Goal: Check status: Check status

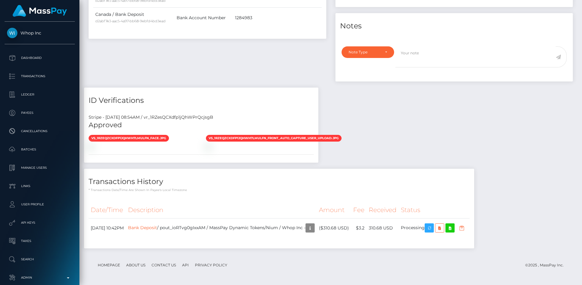
scroll to position [73, 155]
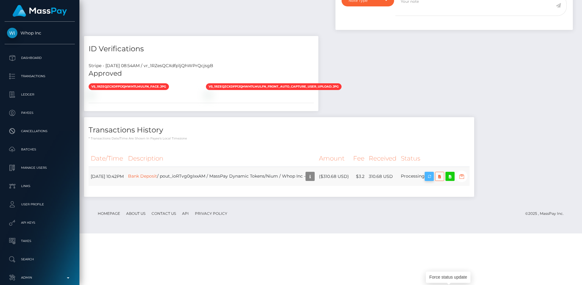
click at [433, 180] on icon "button" at bounding box center [428, 177] width 7 height 8
click at [411, 51] on div "Payee Attributes Payer Name Label Value Canada / Interac 4e5bfccb-0211-4673-b9f…" at bounding box center [330, 27] width 493 height 352
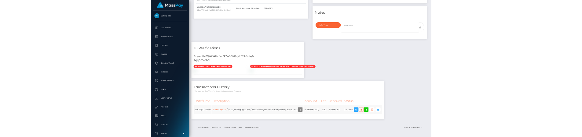
scroll to position [73, 155]
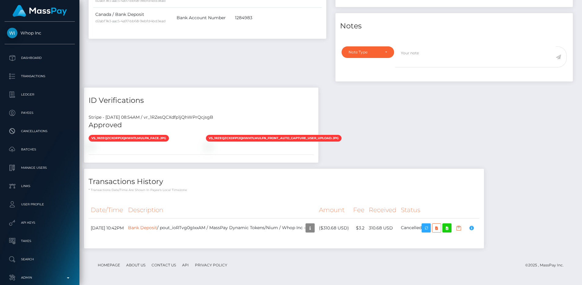
click at [405, 181] on h4 "Transactions History" at bounding box center [284, 181] width 391 height 11
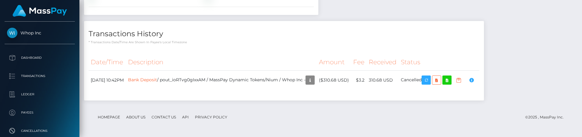
scroll to position [565, 0]
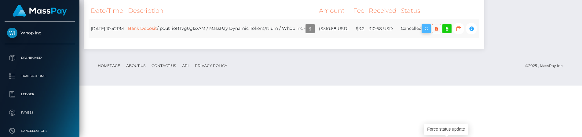
click at [430, 33] on icon "button" at bounding box center [425, 29] width 7 height 8
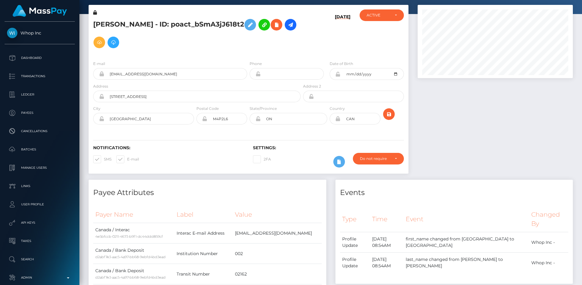
scroll to position [0, 0]
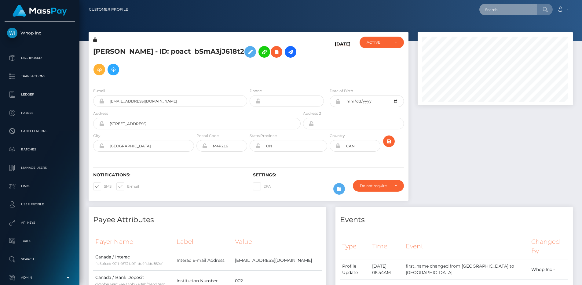
click at [500, 10] on input "text" at bounding box center [507, 10] width 57 height 12
paste input "pout_F3k4NVMjKxYn6"
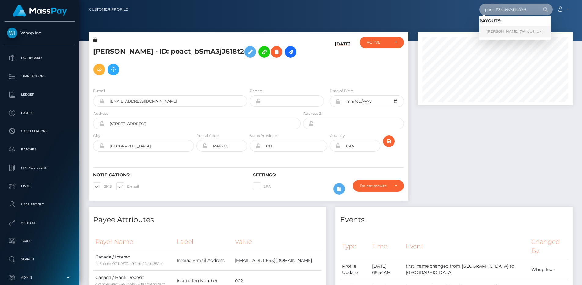
type input "pout_F3k4NVMjKxYn6"
click at [502, 31] on link "RAJU,SAMEET (Whop Inc - )" at bounding box center [514, 31] width 71 height 11
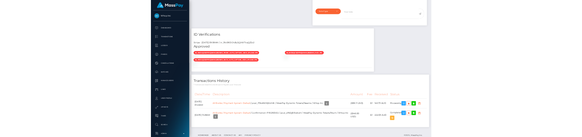
scroll to position [73, 155]
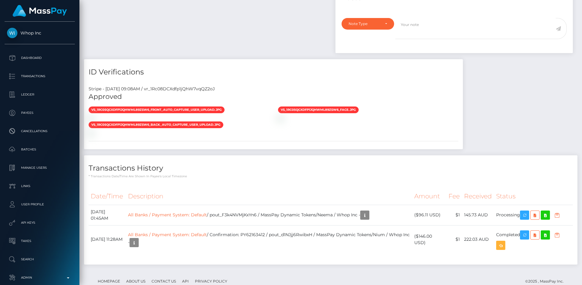
click at [393, 170] on h4 "Transactions History" at bounding box center [331, 168] width 484 height 11
click at [260, 215] on td "All Banks / Payment System: Default / pout_F3k4NVMjKxYn6 / MassPay Dynamic Toke…" at bounding box center [269, 215] width 286 height 20
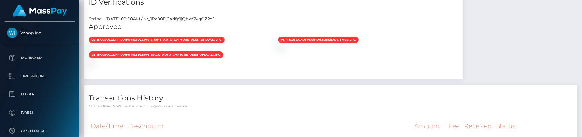
scroll to position [448, 0]
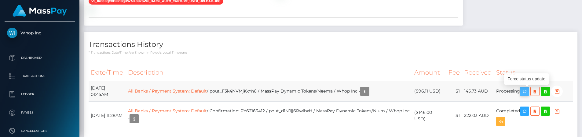
click at [528, 88] on icon "button" at bounding box center [524, 92] width 7 height 8
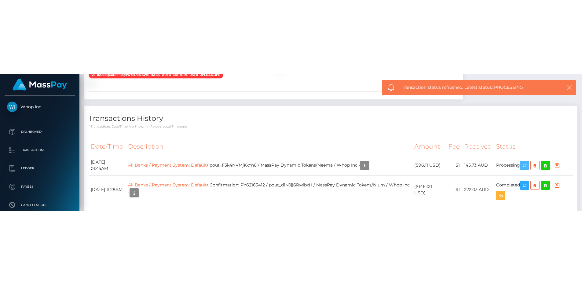
scroll to position [340, 0]
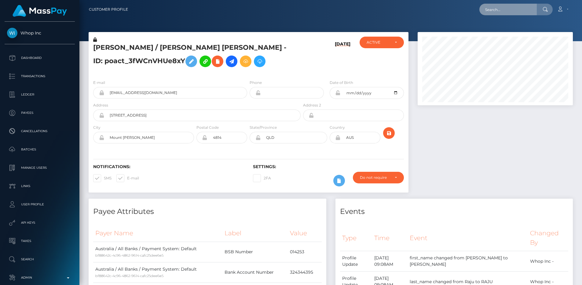
click at [519, 13] on input "text" at bounding box center [507, 10] width 57 height 12
paste input "pout_aOgEYsayHB5Za"
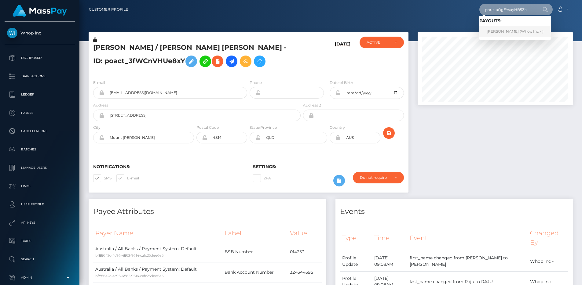
type input "pout_aOgEYsayHB5Za"
click at [517, 30] on link "NURUL CAHYATI Cahyati (Whop Inc - )" at bounding box center [514, 31] width 71 height 11
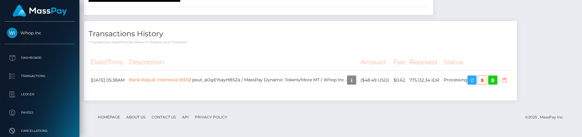
scroll to position [1176, 0]
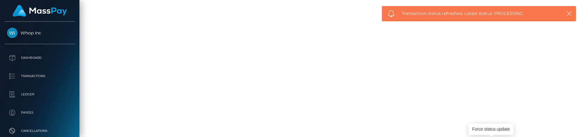
scroll to position [1028, 0]
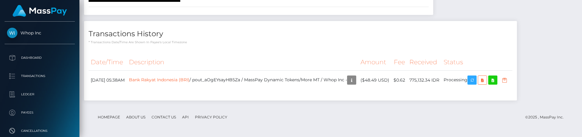
scroll to position [1176, 0]
